Goal: Task Accomplishment & Management: Use online tool/utility

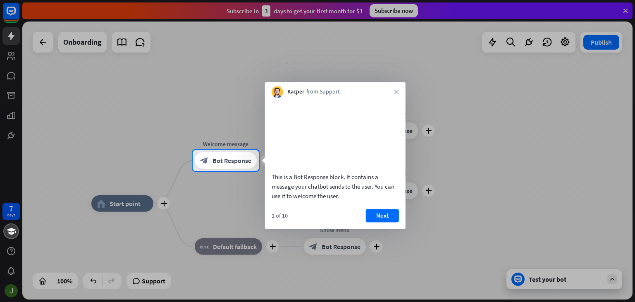
click at [392, 222] on button "Next" at bounding box center [382, 215] width 33 height 13
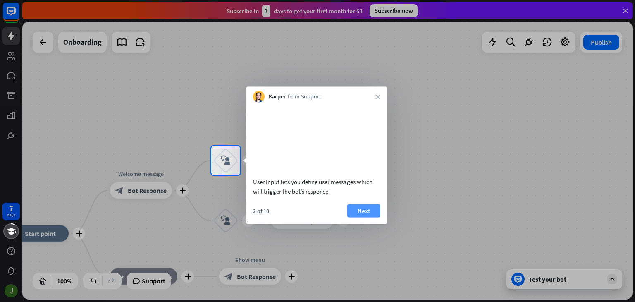
click at [366, 217] on button "Next" at bounding box center [363, 210] width 33 height 13
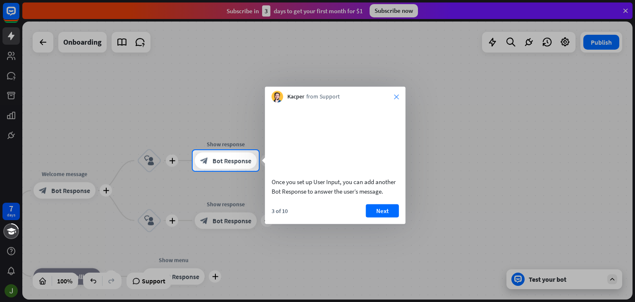
click at [396, 95] on icon "close" at bounding box center [396, 96] width 5 height 5
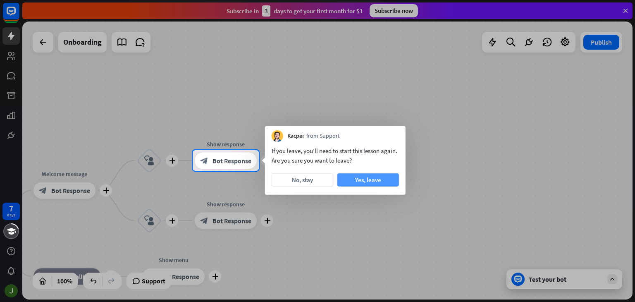
click at [357, 179] on button "Yes, leave" at bounding box center [368, 179] width 62 height 13
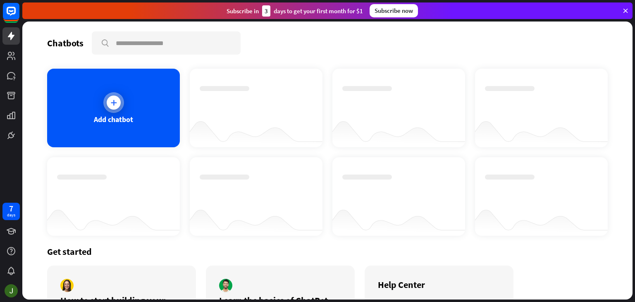
click at [113, 102] on icon at bounding box center [113, 102] width 8 height 8
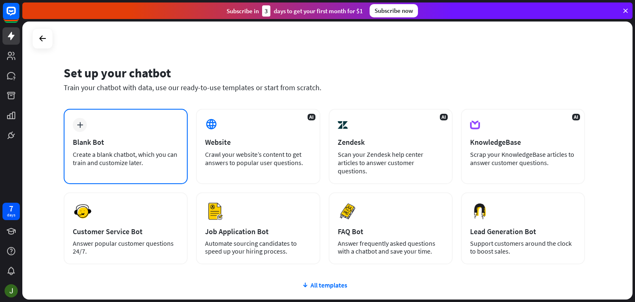
click at [153, 126] on div "plus Blank Bot Create a blank chatbot, which you can train and customize later." at bounding box center [126, 146] width 124 height 75
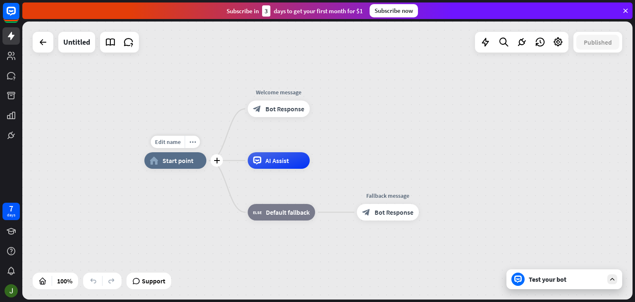
click at [177, 162] on span "Start point" at bounding box center [177, 160] width 31 height 8
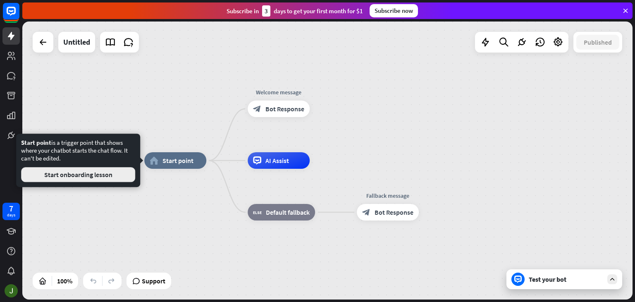
click at [122, 173] on button "Start onboarding lesson" at bounding box center [78, 174] width 114 height 15
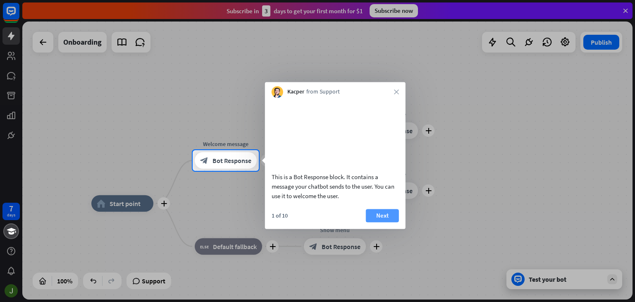
click at [396, 222] on button "Next" at bounding box center [382, 215] width 33 height 13
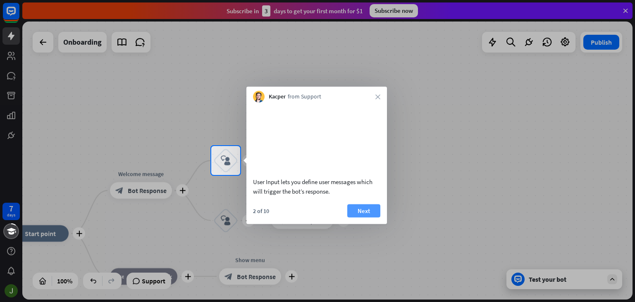
click at [365, 217] on button "Next" at bounding box center [363, 210] width 33 height 13
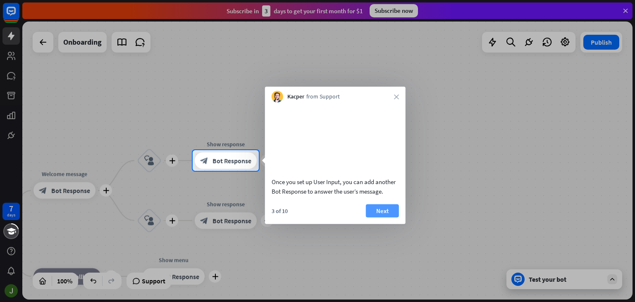
click at [372, 217] on button "Next" at bounding box center [382, 210] width 33 height 13
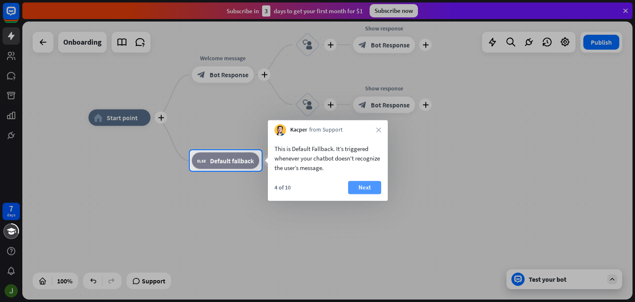
click at [367, 189] on button "Next" at bounding box center [364, 187] width 33 height 13
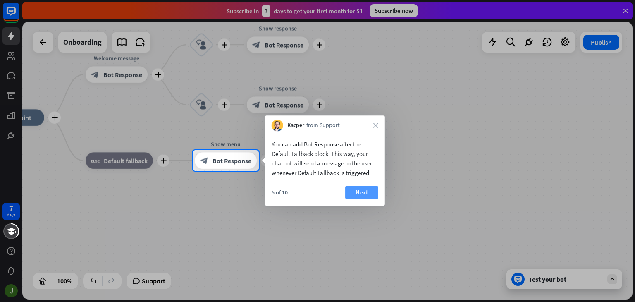
click at [354, 189] on button "Next" at bounding box center [361, 192] width 33 height 13
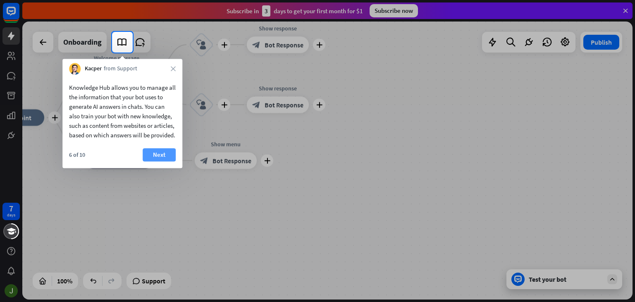
click at [157, 161] on button "Next" at bounding box center [159, 154] width 33 height 13
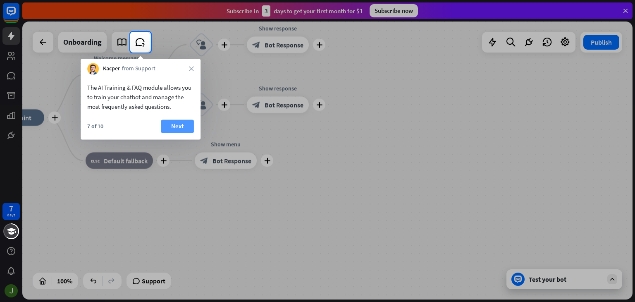
click at [179, 122] on button "Next" at bounding box center [177, 125] width 33 height 13
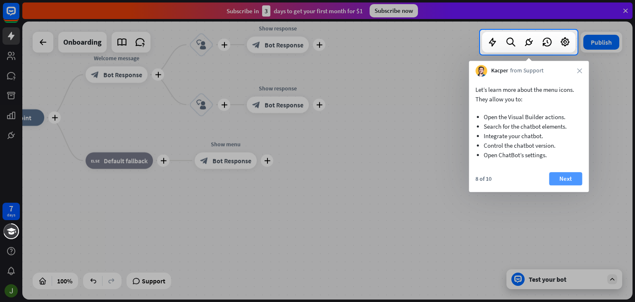
click at [559, 176] on button "Next" at bounding box center [565, 178] width 33 height 13
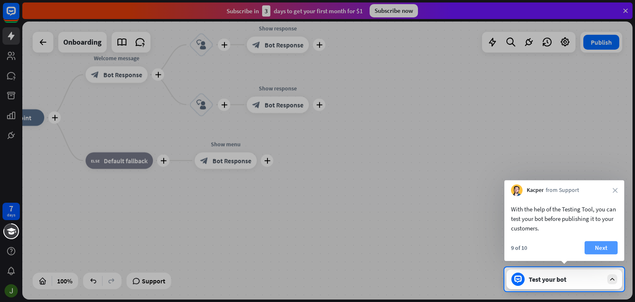
click at [605, 245] on button "Next" at bounding box center [600, 247] width 33 height 13
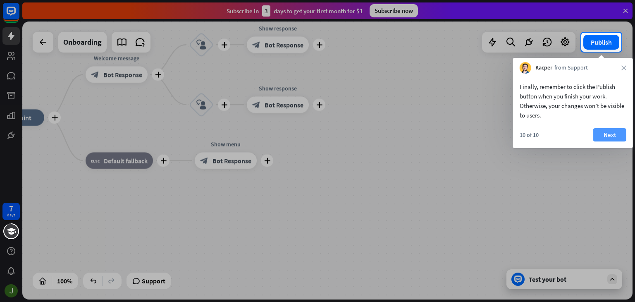
click at [604, 136] on button "Next" at bounding box center [609, 134] width 33 height 13
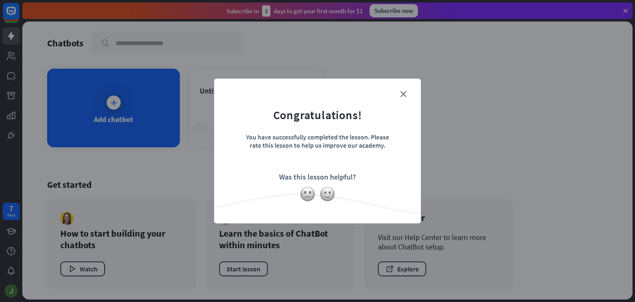
click at [407, 89] on form "Congratulations! You have successfully completed the lesson. Please rate this l…" at bounding box center [317, 138] width 186 height 99
click at [414, 92] on div "close Congratulations! You have successfully completed the lesson. Please rate …" at bounding box center [317, 150] width 207 height 145
click at [405, 96] on icon "close" at bounding box center [403, 94] width 6 height 6
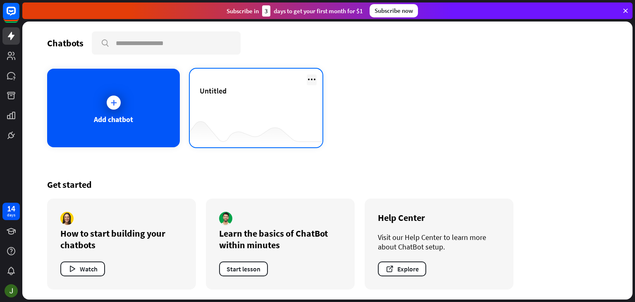
click at [311, 82] on icon at bounding box center [312, 79] width 10 height 10
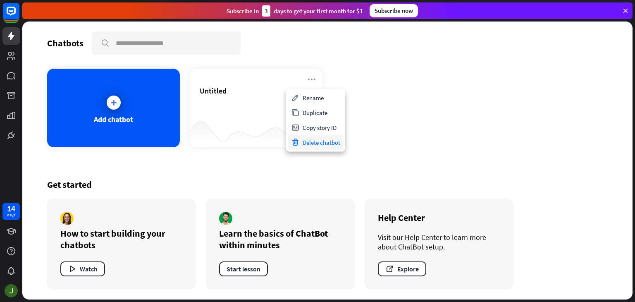
click at [315, 143] on div "Delete chatbot" at bounding box center [316, 142] width 56 height 15
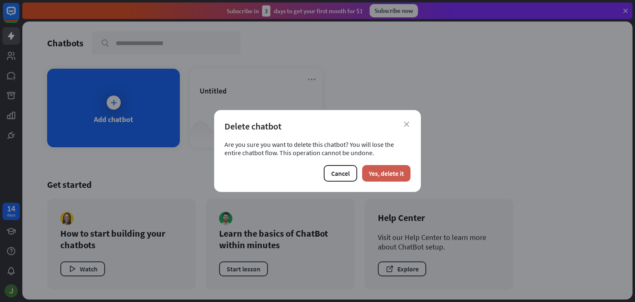
click at [392, 174] on button "Yes, delete it" at bounding box center [386, 173] width 48 height 17
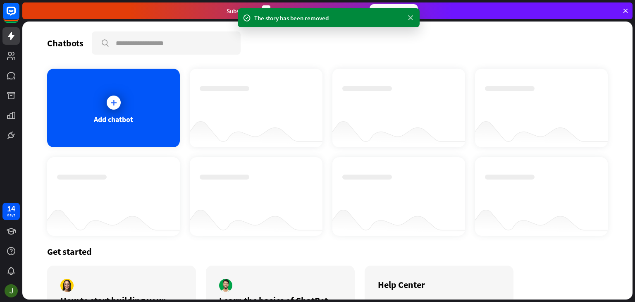
click at [409, 19] on icon at bounding box center [410, 18] width 8 height 9
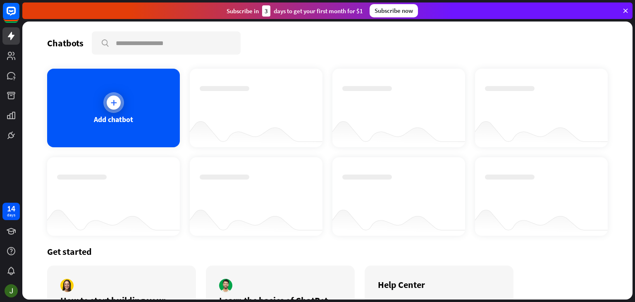
click at [127, 108] on div "Add chatbot" at bounding box center [113, 108] width 133 height 78
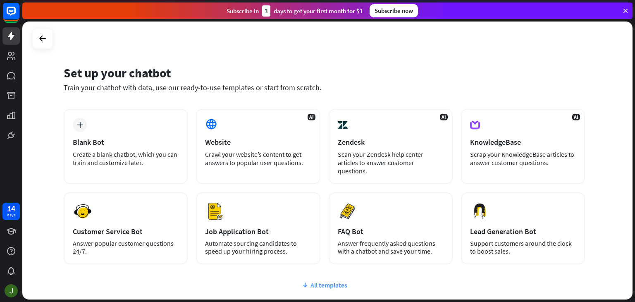
click at [320, 281] on div "All templates" at bounding box center [324, 285] width 521 height 8
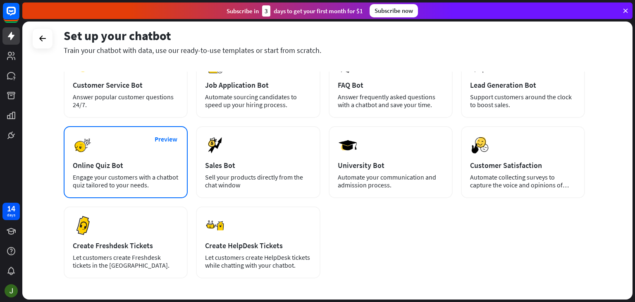
scroll to position [165, 0]
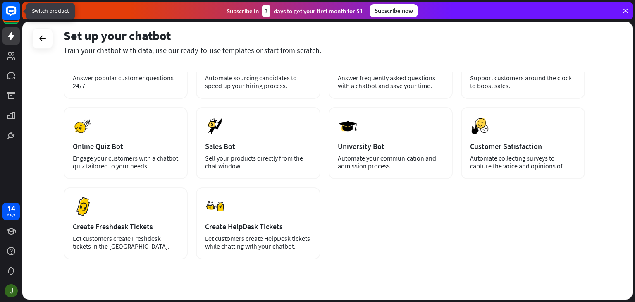
click at [12, 9] on rect at bounding box center [11, 11] width 18 height 18
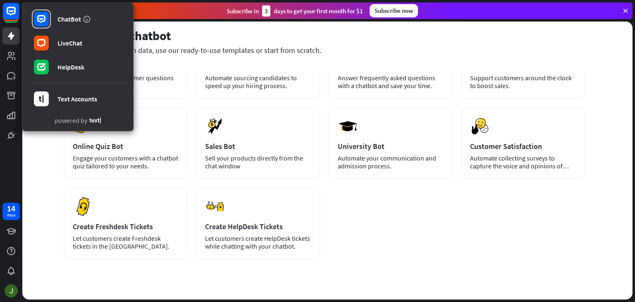
click at [420, 243] on div "plus Blank Bot Create a blank chatbot, which you can train and customize later.…" at bounding box center [324, 101] width 521 height 316
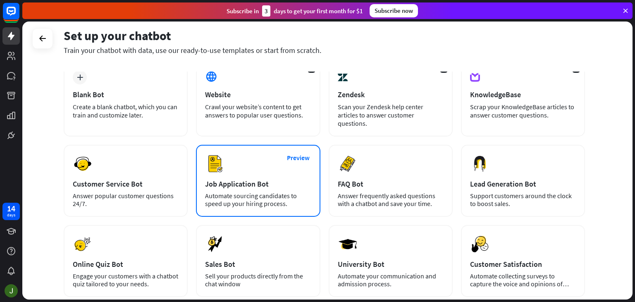
scroll to position [0, 0]
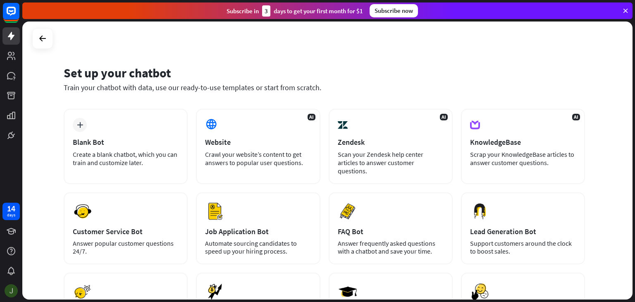
click at [14, 290] on img at bounding box center [11, 290] width 13 height 13
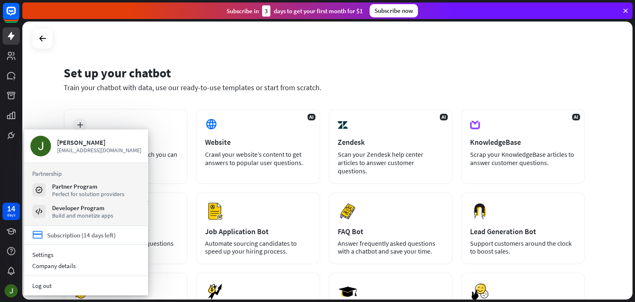
click at [94, 235] on div "Subscription (14 days left)" at bounding box center [81, 235] width 69 height 8
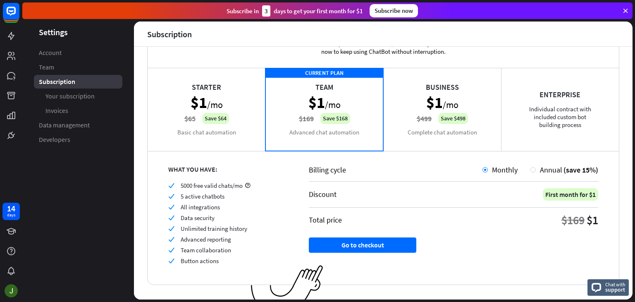
scroll to position [47, 0]
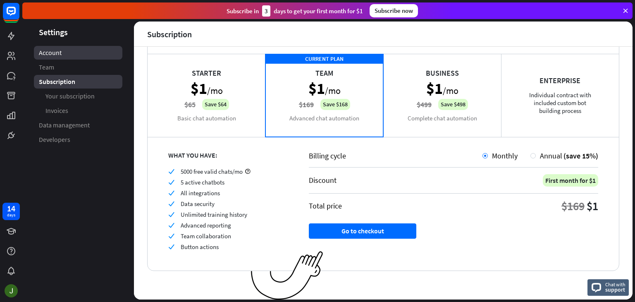
click at [64, 59] on link "Account" at bounding box center [78, 53] width 88 height 14
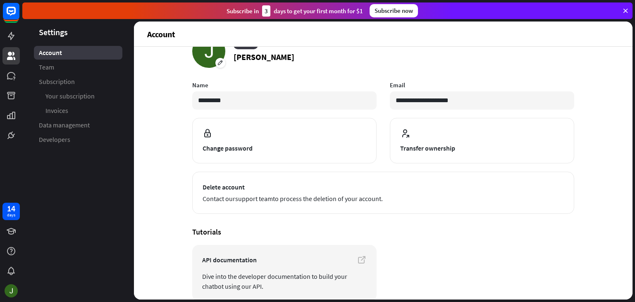
scroll to position [64, 0]
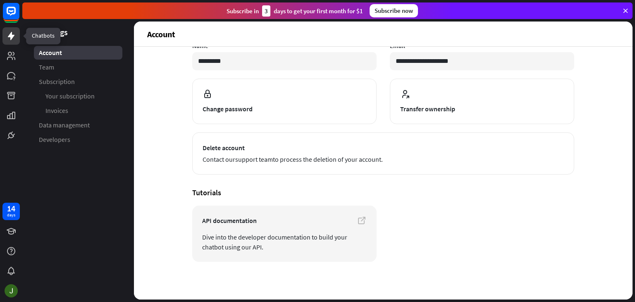
click at [10, 42] on link at bounding box center [10, 35] width 17 height 17
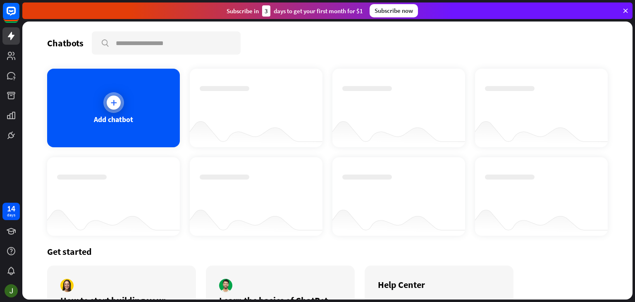
click at [117, 98] on div at bounding box center [114, 102] width 14 height 14
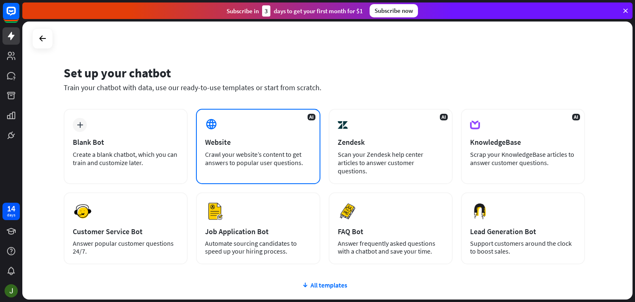
click at [291, 134] on div "AI Website Crawl your website’s content to get answers to popular user question…" at bounding box center [258, 146] width 124 height 75
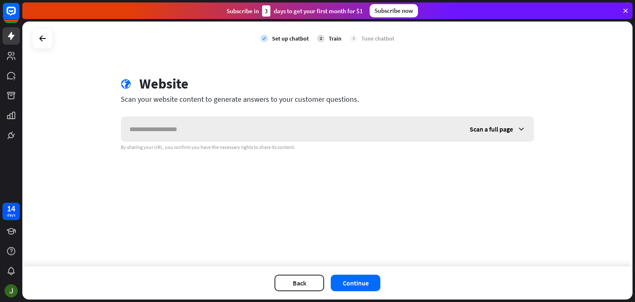
click at [501, 132] on span "Scan a full page" at bounding box center [490, 129] width 43 height 8
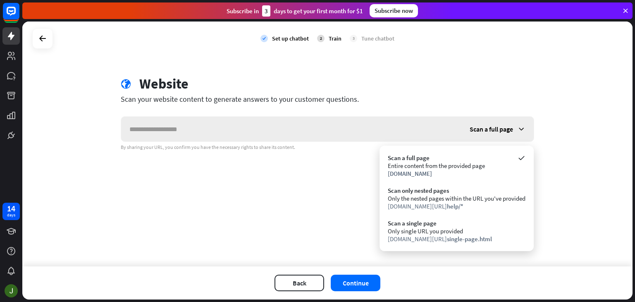
click at [501, 131] on span "Scan a full page" at bounding box center [490, 129] width 43 height 8
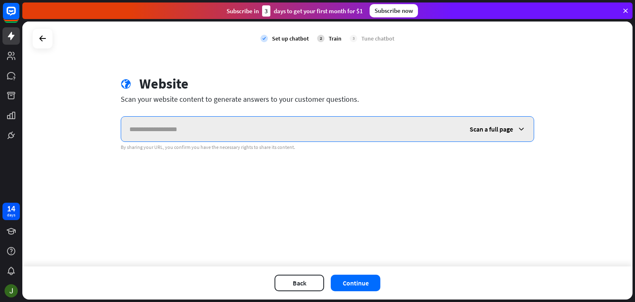
click at [310, 130] on input "text" at bounding box center [291, 129] width 340 height 25
paste input "**********"
type input "**********"
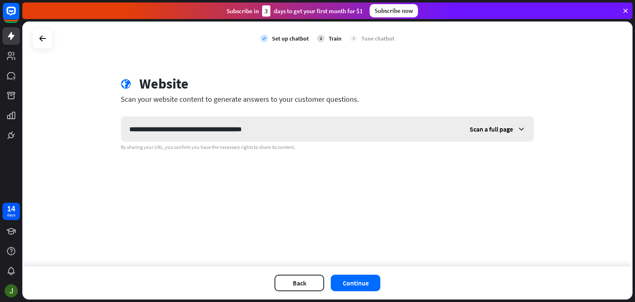
click at [487, 132] on span "Scan a full page" at bounding box center [490, 129] width 43 height 8
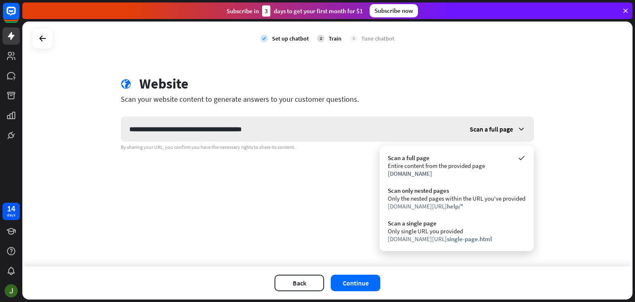
click at [488, 124] on div "Scan a full page" at bounding box center [497, 129] width 72 height 25
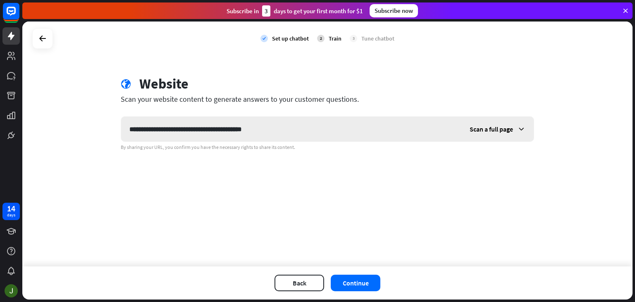
click at [488, 126] on span "Scan a full page" at bounding box center [490, 129] width 43 height 8
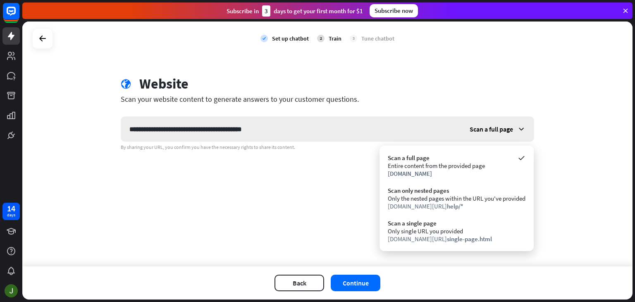
click at [488, 126] on span "Scan a full page" at bounding box center [490, 129] width 43 height 8
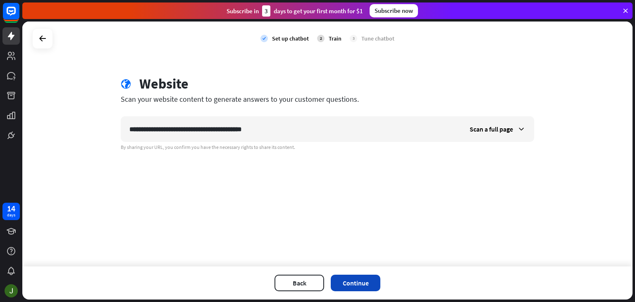
click at [355, 283] on button "Continue" at bounding box center [356, 282] width 50 height 17
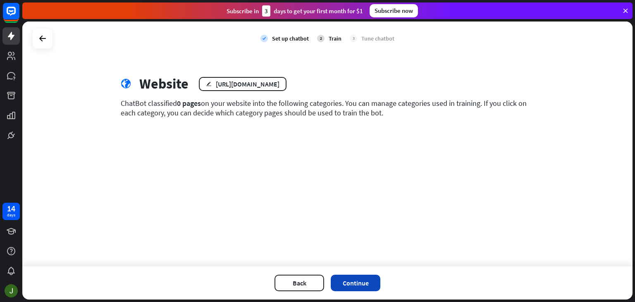
click at [354, 276] on button "Continue" at bounding box center [356, 282] width 50 height 17
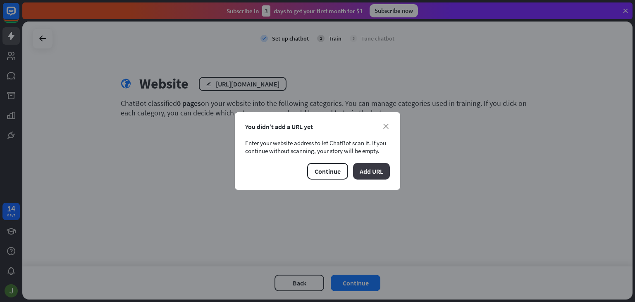
click at [376, 173] on button "Add URL" at bounding box center [371, 171] width 37 height 17
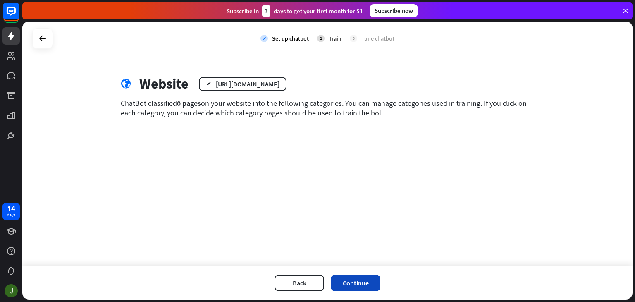
click at [361, 280] on button "Continue" at bounding box center [356, 282] width 50 height 17
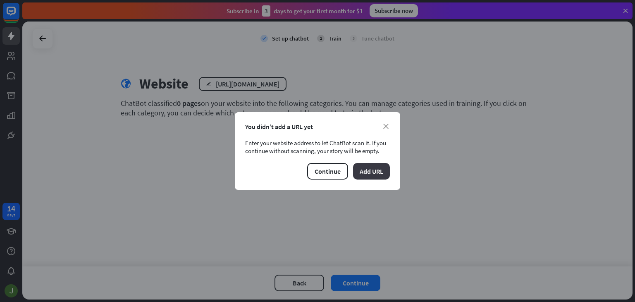
click at [359, 165] on button "Add URL" at bounding box center [371, 171] width 37 height 17
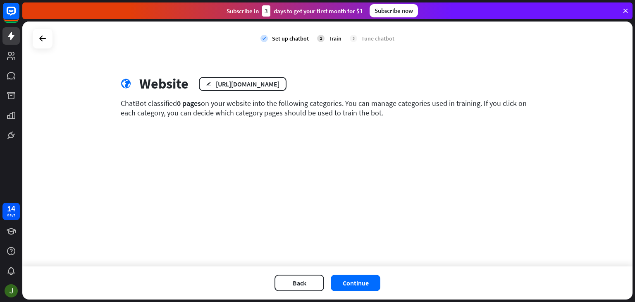
drag, startPoint x: 229, startPoint y: 113, endPoint x: 178, endPoint y: 103, distance: 51.4
click at [228, 113] on div "ChatBot classified 0 pages on your website into the following categories. You c…" at bounding box center [327, 107] width 413 height 19
click at [178, 104] on span "0 pages" at bounding box center [189, 103] width 24 height 10
click at [345, 280] on button "Continue" at bounding box center [356, 282] width 50 height 17
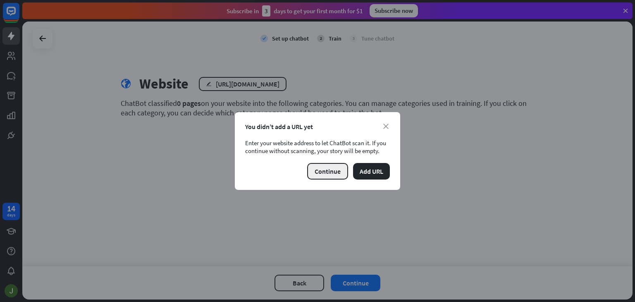
click at [335, 171] on button "Continue" at bounding box center [327, 171] width 41 height 17
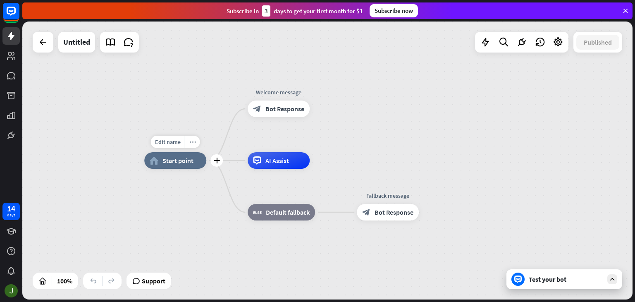
click at [193, 142] on icon "more_horiz" at bounding box center [192, 142] width 7 height 6
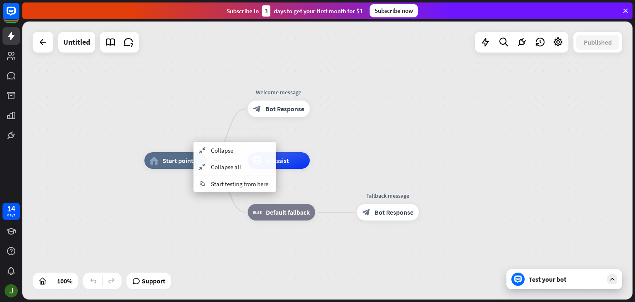
click at [176, 169] on div "plus home_2 Start point" at bounding box center [175, 160] width 62 height 17
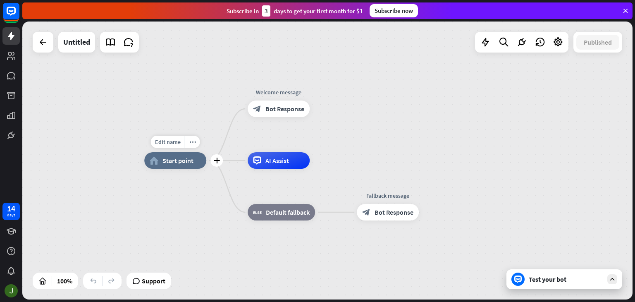
click at [182, 162] on span "Start point" at bounding box center [177, 160] width 31 height 8
click at [171, 141] on span "Edit name" at bounding box center [168, 141] width 26 height 7
click at [185, 159] on span "Start point" at bounding box center [177, 160] width 31 height 8
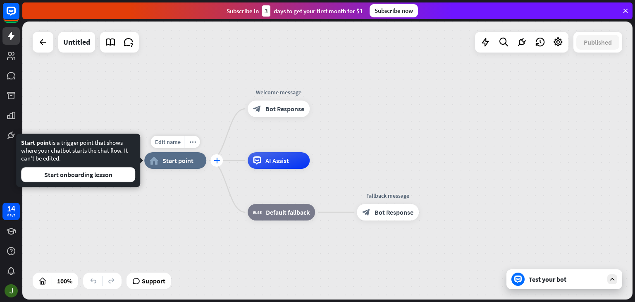
click at [215, 161] on icon "plus" at bounding box center [217, 160] width 6 height 6
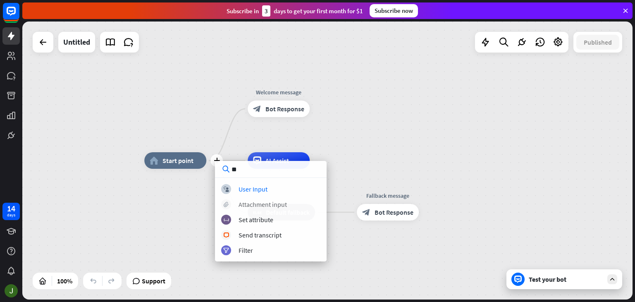
type input "***"
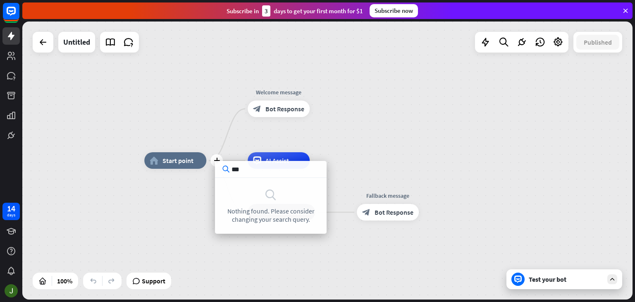
click at [226, 42] on div "plus home_2 Start point Edit name more_horiz Welcome message block_bot_response…" at bounding box center [327, 160] width 610 height 278
